Goal: Transaction & Acquisition: Subscribe to service/newsletter

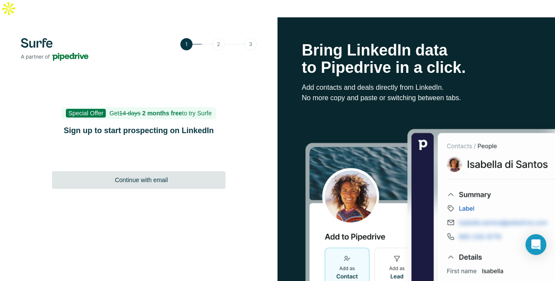
click at [196, 171] on div "Continue with email" at bounding box center [139, 179] width 174 height 17
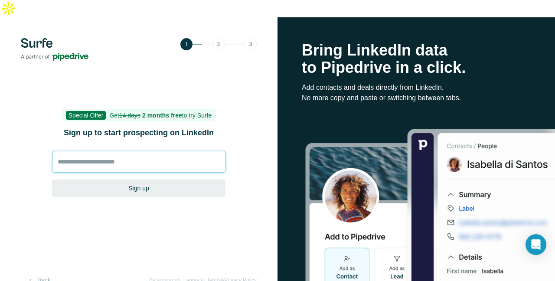
click at [139, 151] on input at bounding box center [139, 162] width 174 height 22
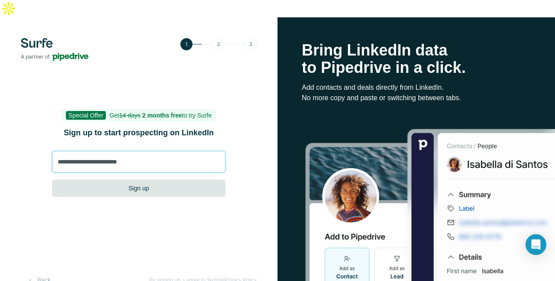
type input "**********"
click at [151, 180] on button "Sign up" at bounding box center [139, 188] width 174 height 17
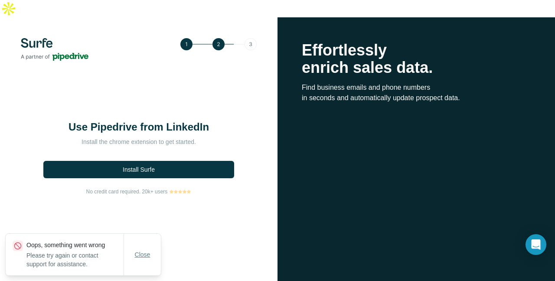
click at [142, 255] on span "Close" at bounding box center [143, 254] width 16 height 9
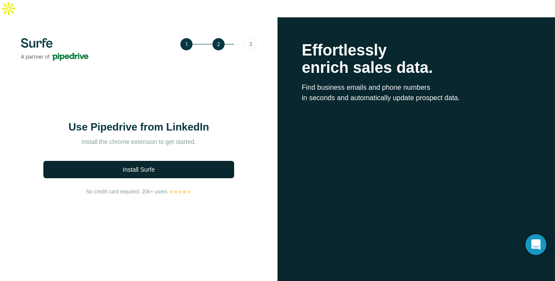
click at [159, 161] on button "Install Surfe" at bounding box center [138, 169] width 191 height 17
